Goal: Navigation & Orientation: Find specific page/section

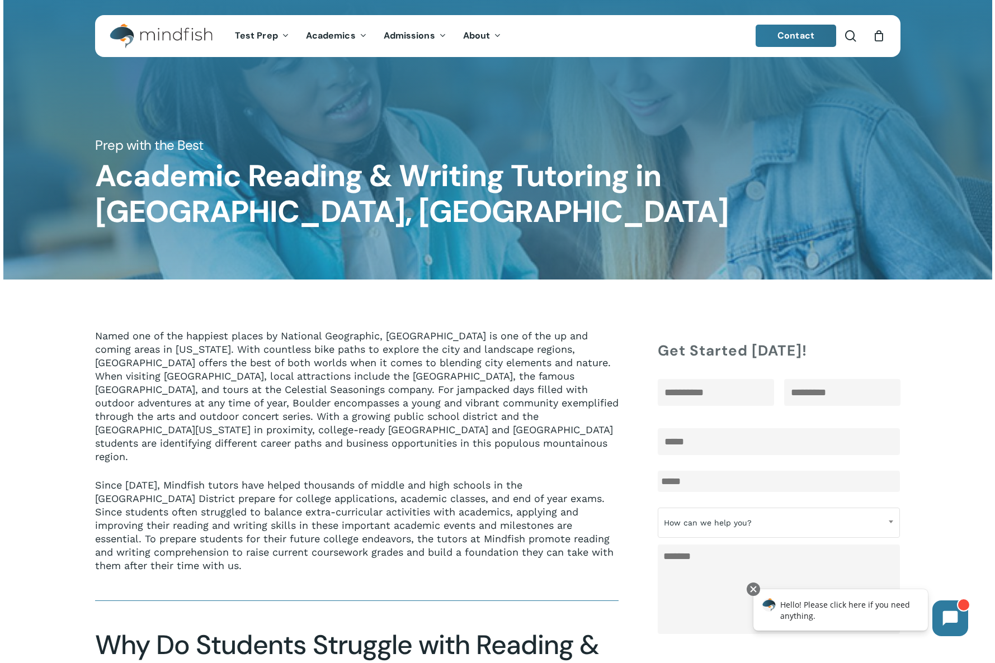
click at [792, 36] on span "Contact" at bounding box center [795, 36] width 37 height 12
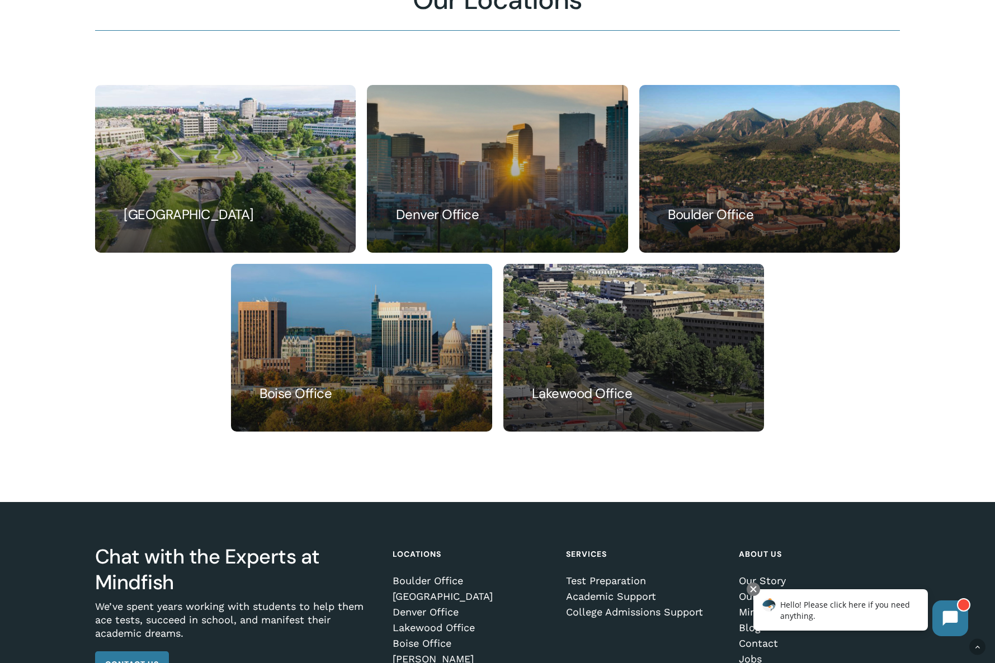
scroll to position [728, 0]
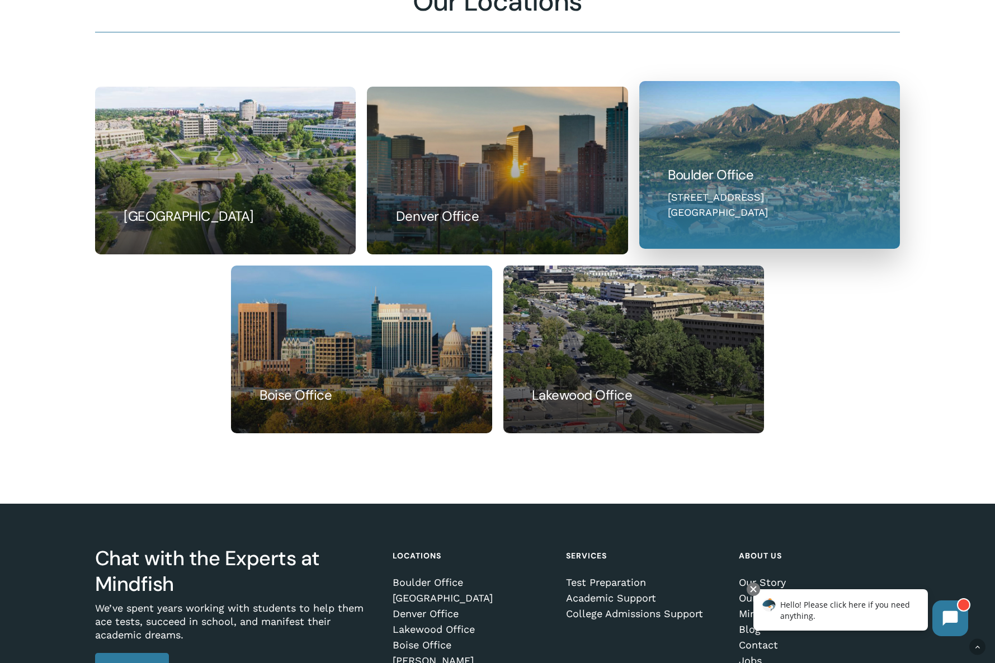
click at [727, 207] on link at bounding box center [769, 165] width 259 height 167
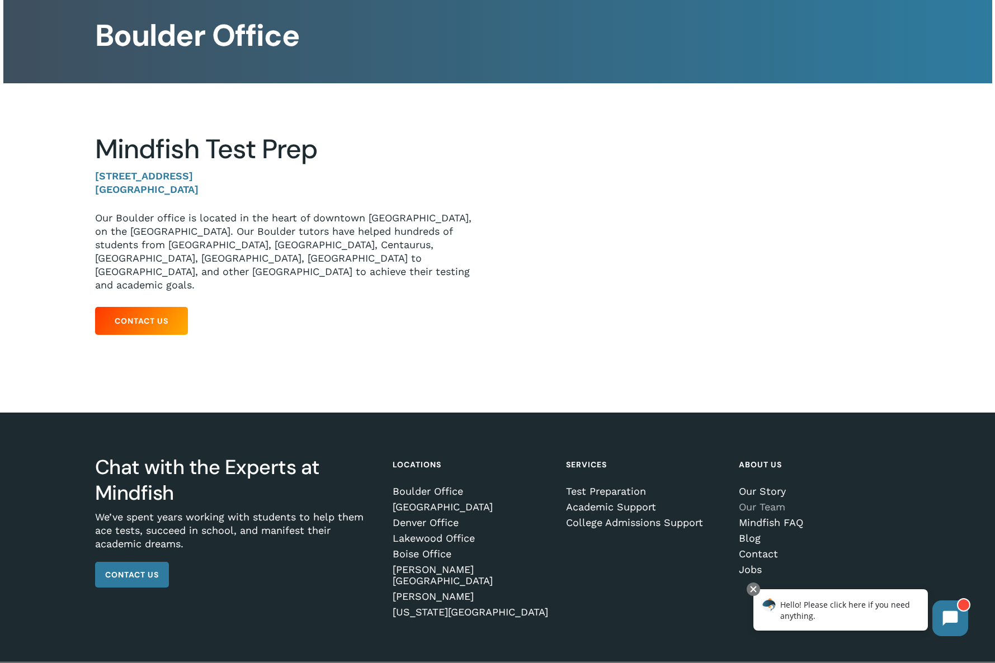
scroll to position [88, 0]
click at [762, 502] on link "Our Team" at bounding box center [817, 507] width 157 height 11
